Goal: Find specific page/section: Find specific page/section

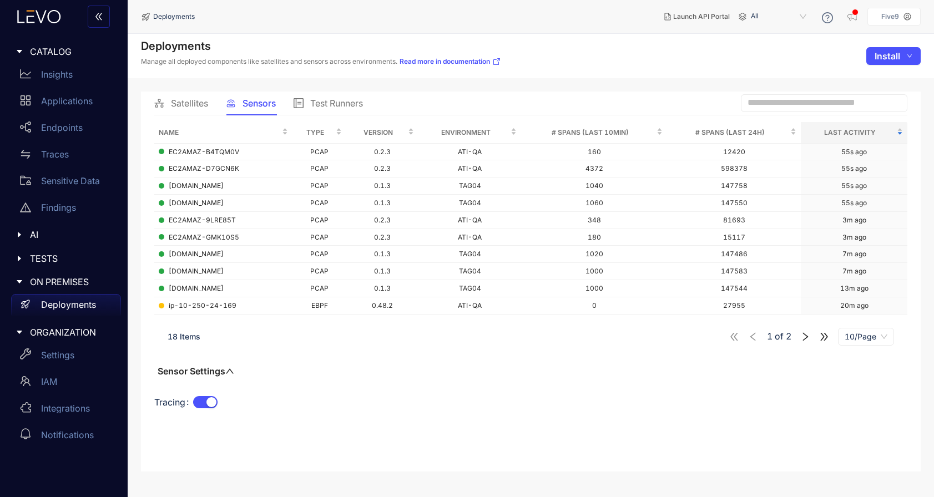
click at [742, 14] on icon at bounding box center [743, 17] width 8 height 8
click at [759, 15] on span "All" at bounding box center [780, 17] width 58 height 18
click at [752, 18] on span "All" at bounding box center [780, 17] width 58 height 18
click at [807, 334] on icon "right" at bounding box center [806, 337] width 10 height 10
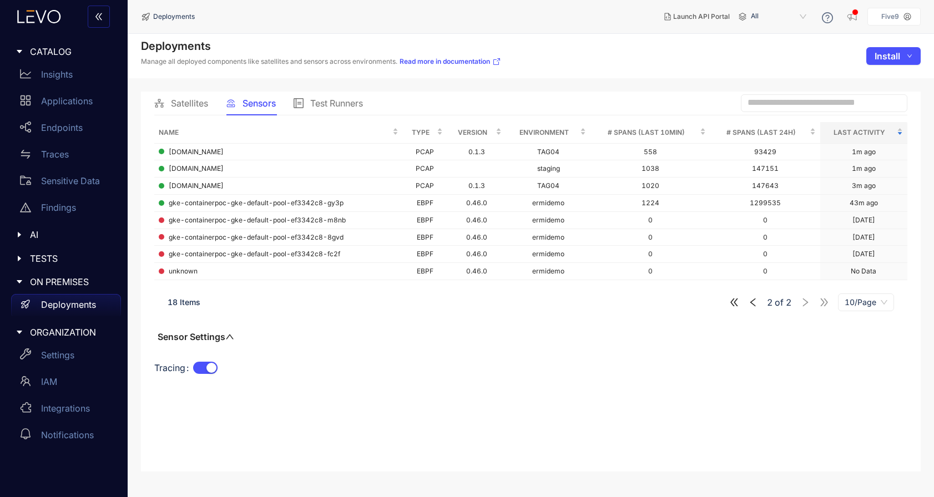
click at [756, 305] on icon "left" at bounding box center [753, 303] width 10 height 10
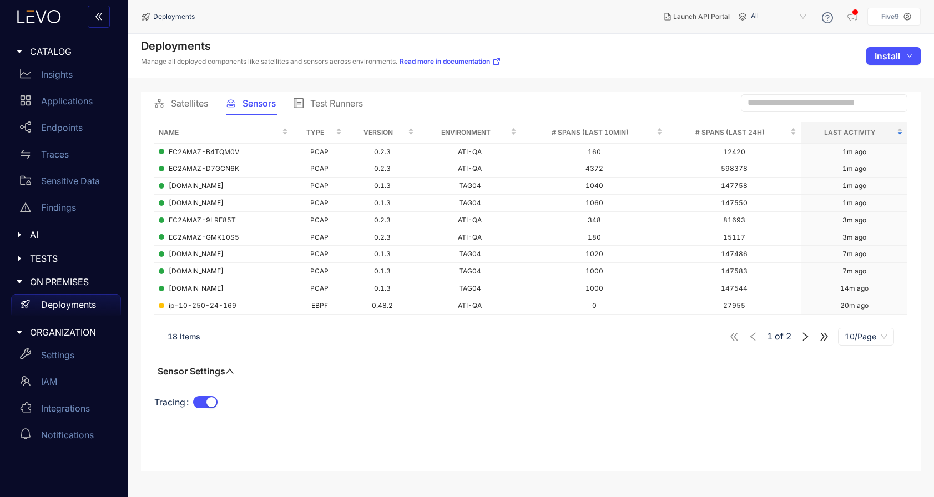
click at [766, 11] on span "All" at bounding box center [780, 17] width 58 height 18
drag, startPoint x: 264, startPoint y: 289, endPoint x: 160, endPoint y: 260, distance: 107.6
click at [160, 260] on tbody "EC2AMAZ-B4TQM0V PCAP 0.2.3 ATI-QA 160 12420 1m ago EC2AMAZ-D7GCN6K PCAP 0.2.3 A…" at bounding box center [530, 229] width 753 height 171
drag, startPoint x: 270, startPoint y: 200, endPoint x: 164, endPoint y: 183, distance: 108.0
click at [164, 183] on tbody "EC2AMAZ-B4TQM0V PCAP 0.2.3 ATI-QA 160 12420 1m ago EC2AMAZ-D7GCN6K PCAP 0.2.3 A…" at bounding box center [530, 229] width 753 height 171
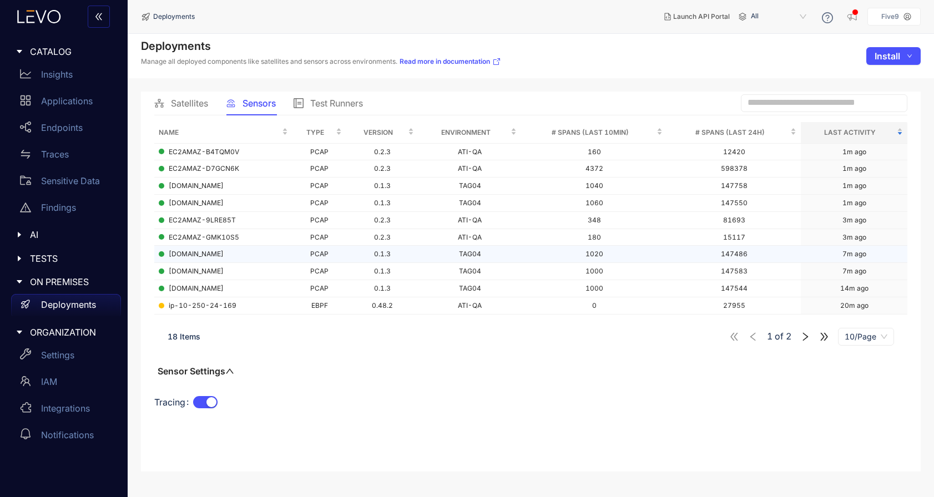
drag, startPoint x: 260, startPoint y: 295, endPoint x: 159, endPoint y: 257, distance: 108.1
click at [159, 257] on tbody "EC2AMAZ-B4TQM0V PCAP 0.2.3 ATI-QA 160 12420 1m ago EC2AMAZ-D7GCN6K PCAP 0.2.3 A…" at bounding box center [530, 229] width 753 height 171
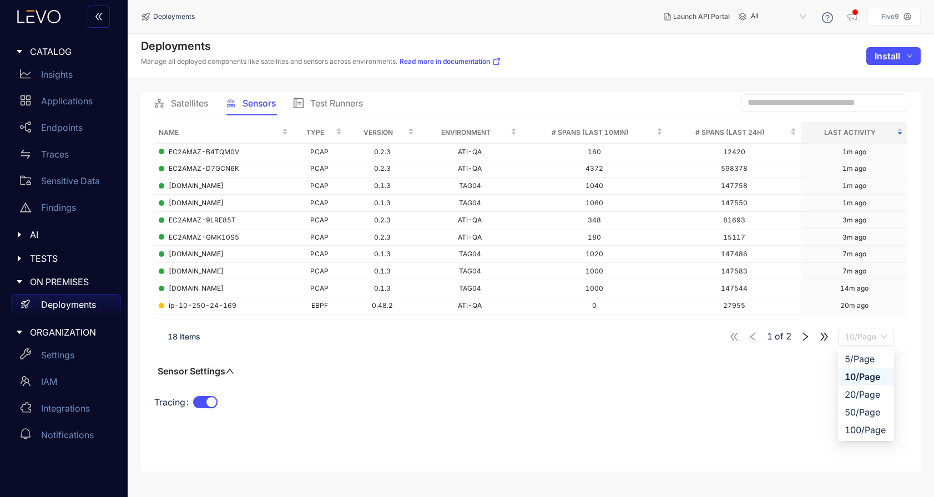
click at [879, 338] on span "10/Page" at bounding box center [866, 337] width 43 height 17
click at [856, 335] on span "10/Page" at bounding box center [866, 337] width 43 height 17
click at [857, 398] on div "20/Page" at bounding box center [866, 395] width 43 height 12
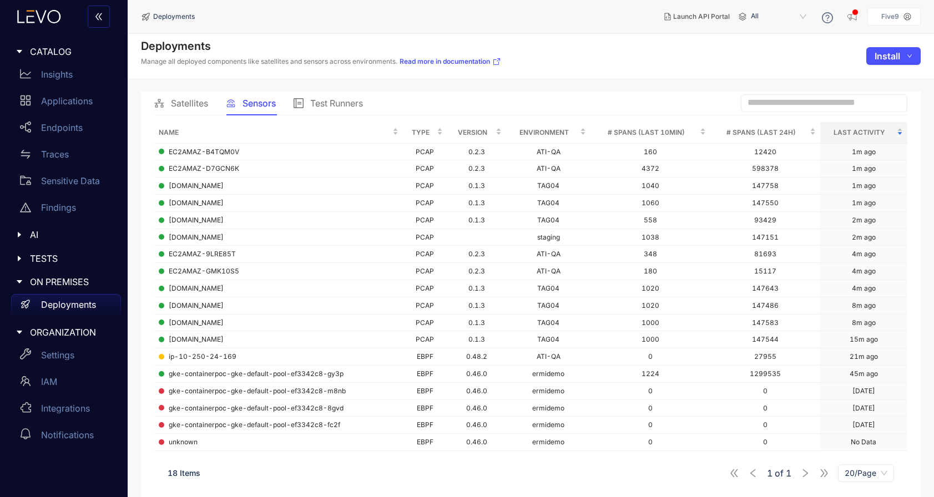
click at [193, 101] on span "Satellites" at bounding box center [189, 103] width 37 height 10
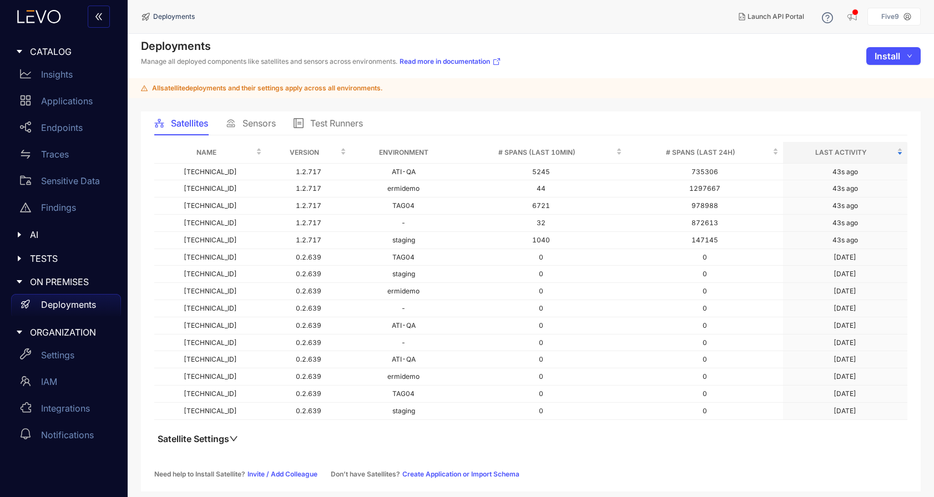
click at [256, 128] on span "Sensors" at bounding box center [259, 123] width 33 height 10
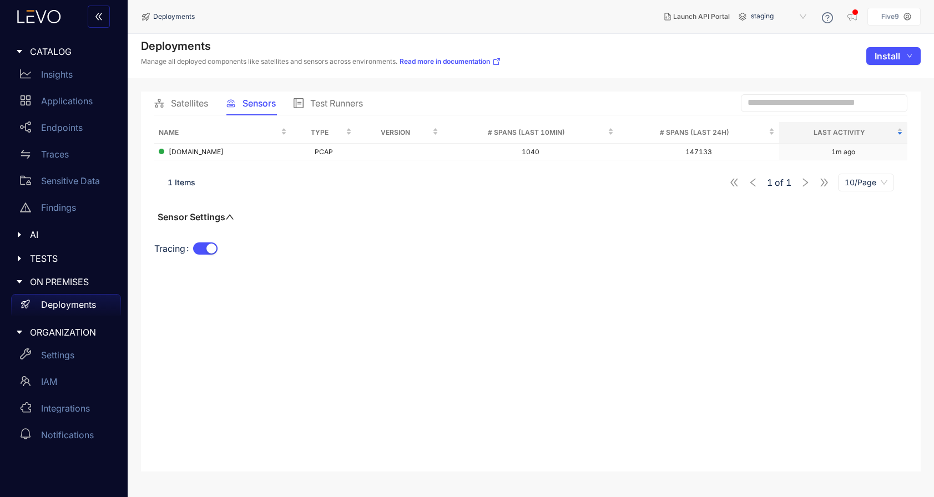
click at [177, 108] on span "Satellites" at bounding box center [189, 103] width 37 height 10
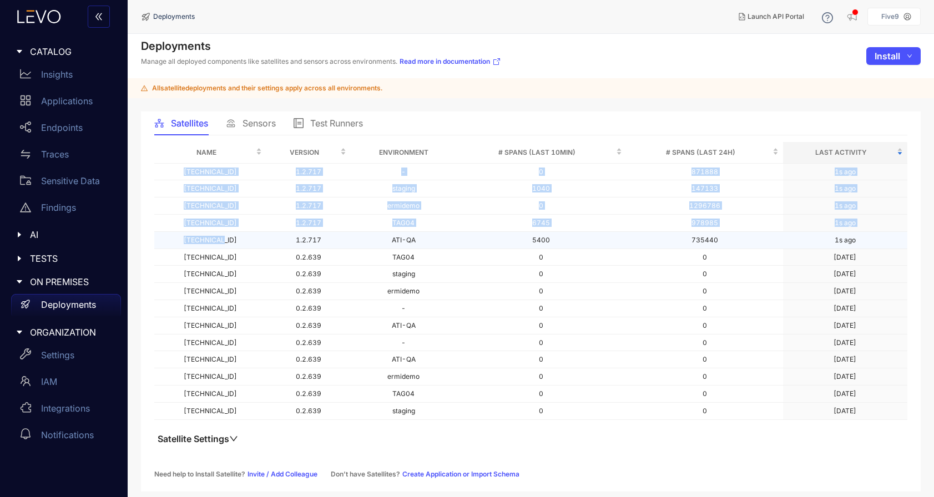
drag, startPoint x: 179, startPoint y: 172, endPoint x: 226, endPoint y: 245, distance: 87.2
click at [226, 245] on tbody "[TECHNICAL_ID] 1.2.717 - 0 871888 1s ago [TECHNICAL_ID] 1.2.717 staging 1040 14…" at bounding box center [530, 292] width 753 height 257
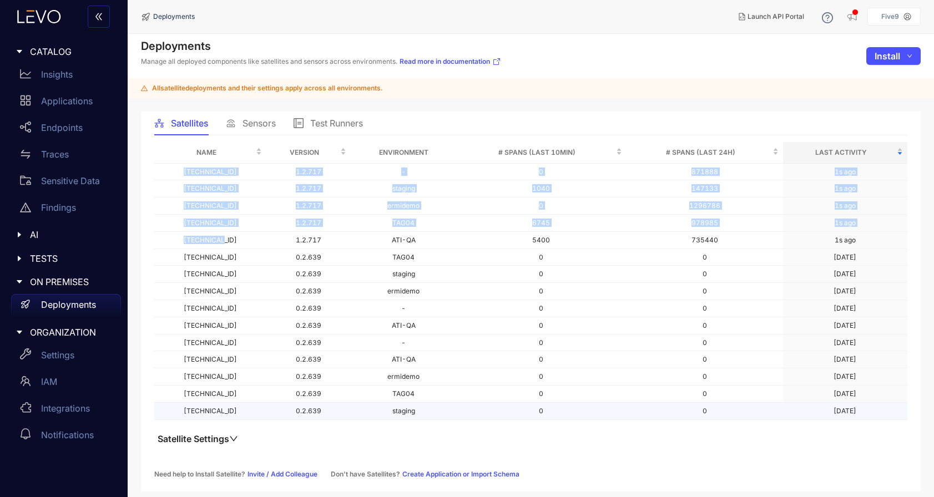
drag, startPoint x: 181, startPoint y: 260, endPoint x: 874, endPoint y: 409, distance: 708.8
click at [874, 409] on tbody "[TECHNICAL_ID] 1.2.717 - 0 871888 1s ago [TECHNICAL_ID] 1.2.717 staging 1040 14…" at bounding box center [530, 292] width 753 height 257
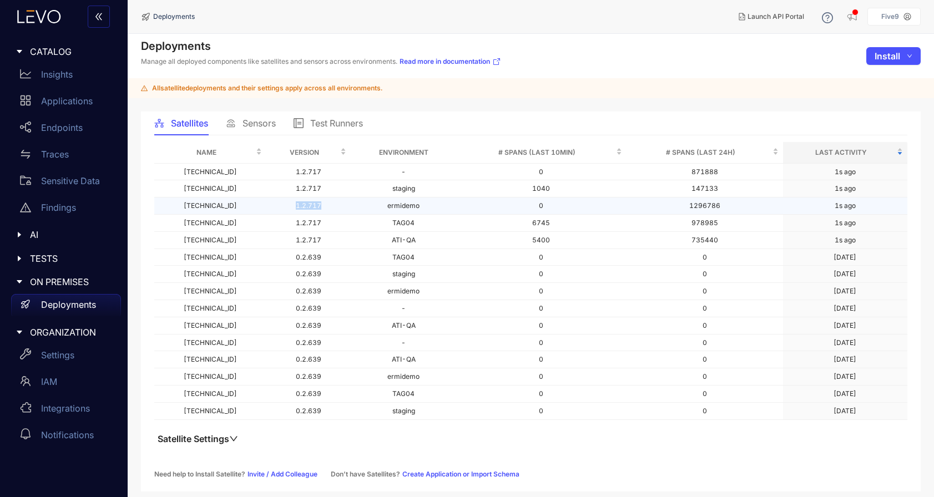
drag, startPoint x: 273, startPoint y: 209, endPoint x: 298, endPoint y: 209, distance: 25.0
click at [298, 209] on td "1.2.717" at bounding box center [309, 206] width 84 height 17
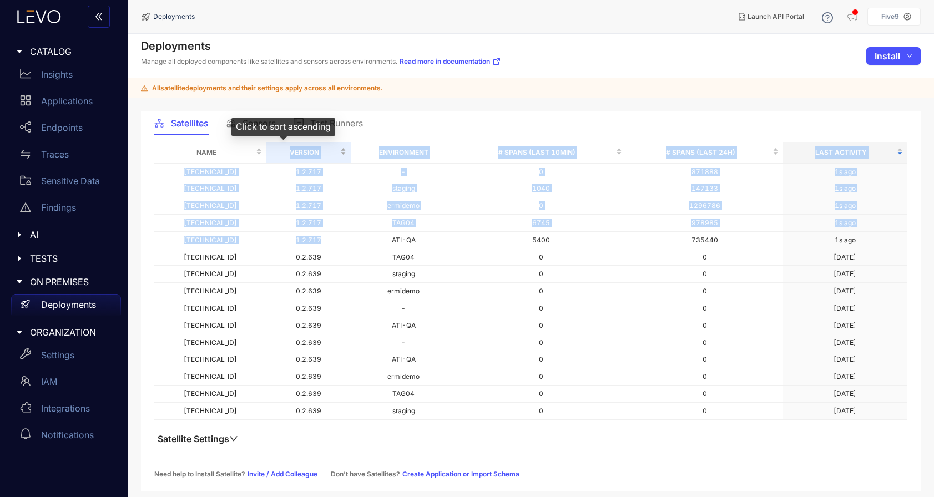
drag, startPoint x: 300, startPoint y: 240, endPoint x: 260, endPoint y: 157, distance: 92.6
click at [260, 157] on table "Name Version Environment # Spans (last 10min) # Spans (last 24h) Last Activity …" at bounding box center [530, 281] width 753 height 278
drag, startPoint x: 267, startPoint y: 252, endPoint x: 458, endPoint y: 423, distance: 256.4
click at [458, 423] on div "Name Version Environment # Spans (last 10min) # Spans (last 24h) Last Activity …" at bounding box center [530, 301] width 753 height 319
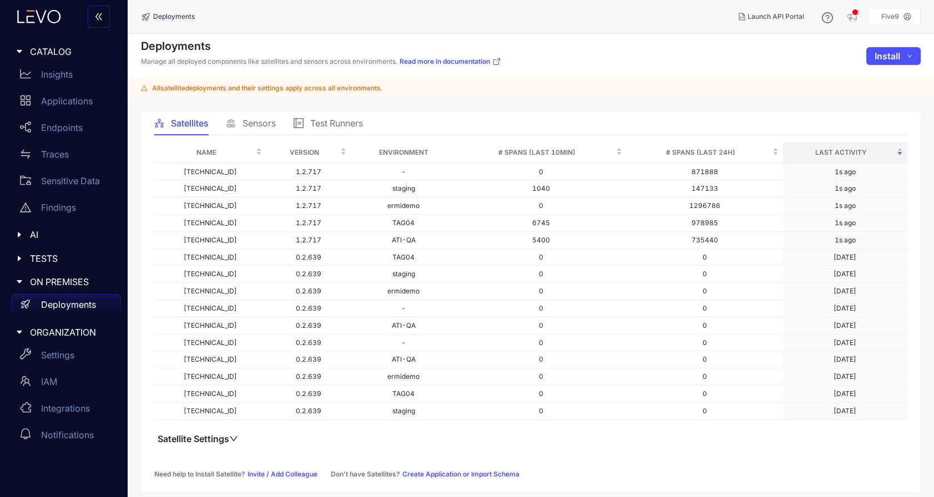
click at [443, 441] on div "Name Version Environment # Spans (last 10min) # Spans (last 24h) Last Activity …" at bounding box center [530, 301] width 753 height 319
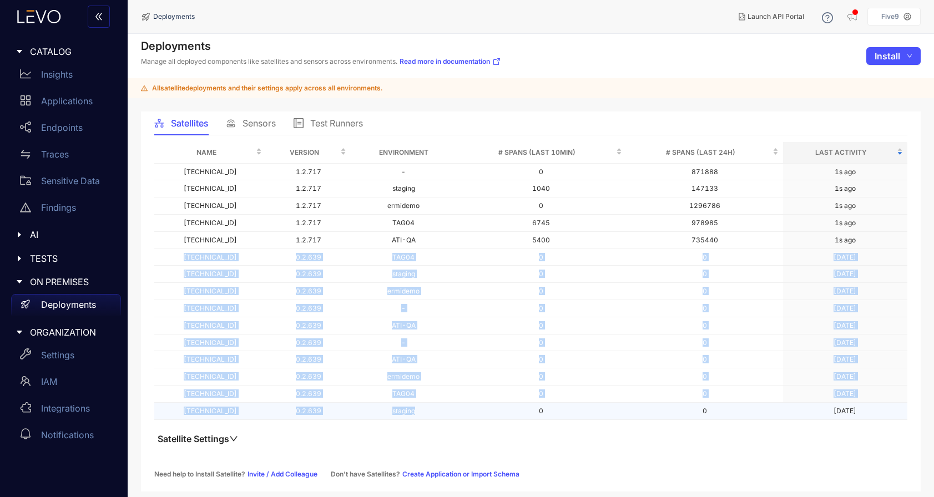
drag, startPoint x: 182, startPoint y: 259, endPoint x: 438, endPoint y: 418, distance: 300.7
click at [438, 418] on tbody "[TECHNICAL_ID] 1.2.717 - 0 871888 1s ago [TECHNICAL_ID] 1.2.717 staging 1040 14…" at bounding box center [530, 292] width 753 height 257
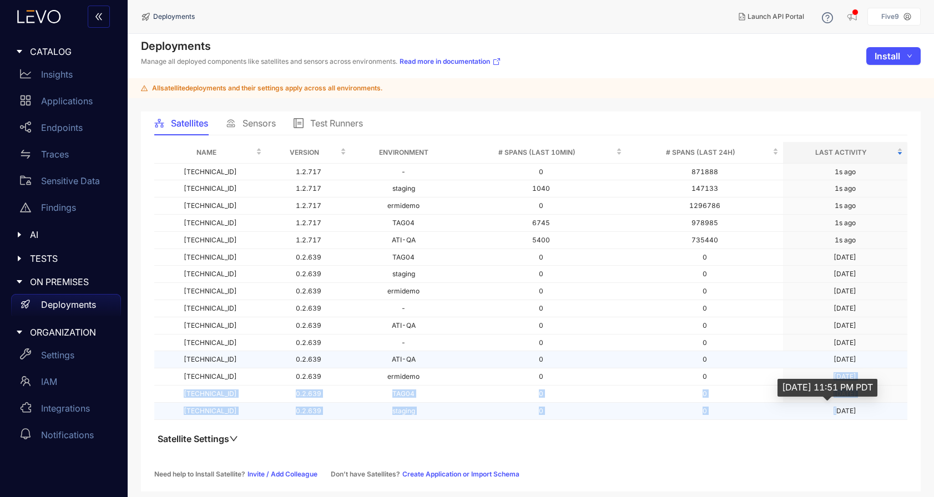
drag, startPoint x: 833, startPoint y: 412, endPoint x: 814, endPoint y: 361, distance: 53.9
click at [813, 364] on tbody "[TECHNICAL_ID] 1.2.717 - 0 871888 1s ago [TECHNICAL_ID] 1.2.717 staging 1040 14…" at bounding box center [530, 292] width 753 height 257
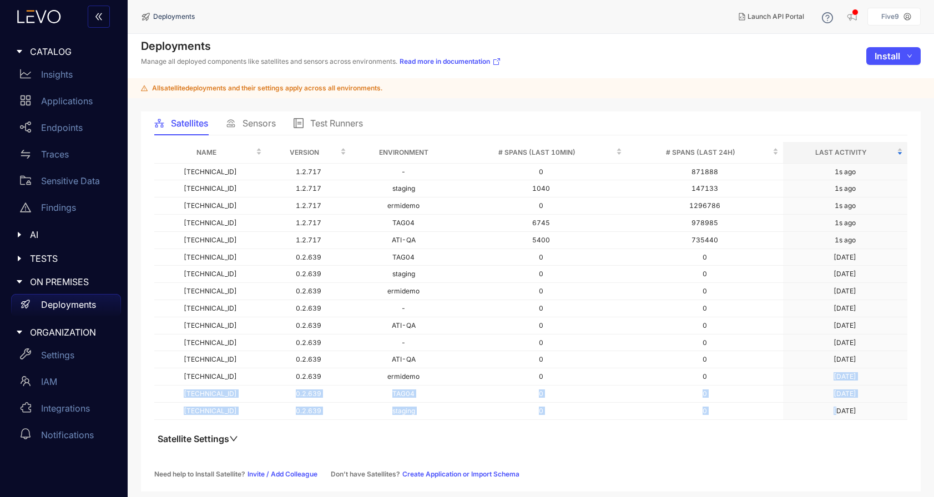
click at [79, 306] on p "Deployments" at bounding box center [68, 305] width 55 height 10
click at [95, 305] on div "Deployments" at bounding box center [66, 305] width 110 height 22
